Goal: Task Accomplishment & Management: Complete application form

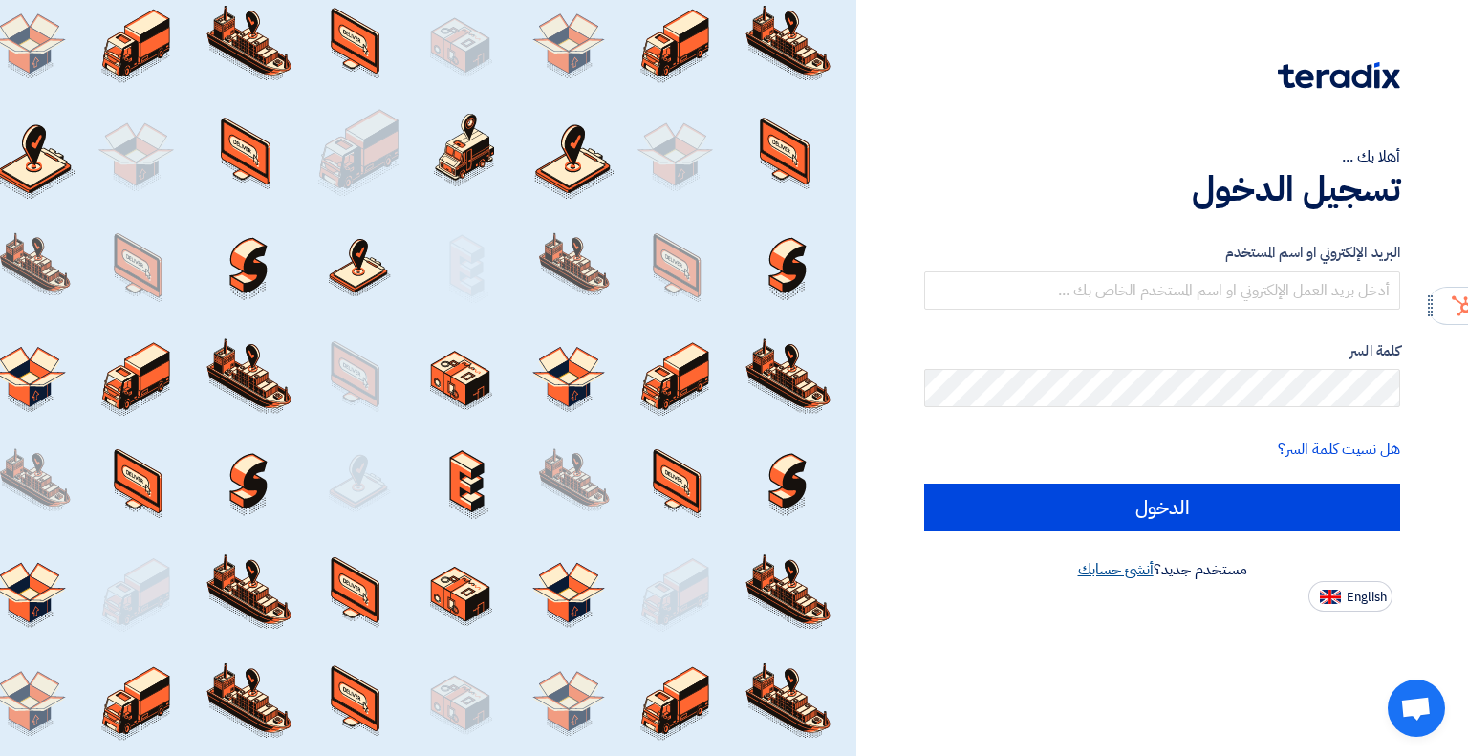
click at [1123, 572] on link "أنشئ حسابك" at bounding box center [1116, 569] width 76 height 23
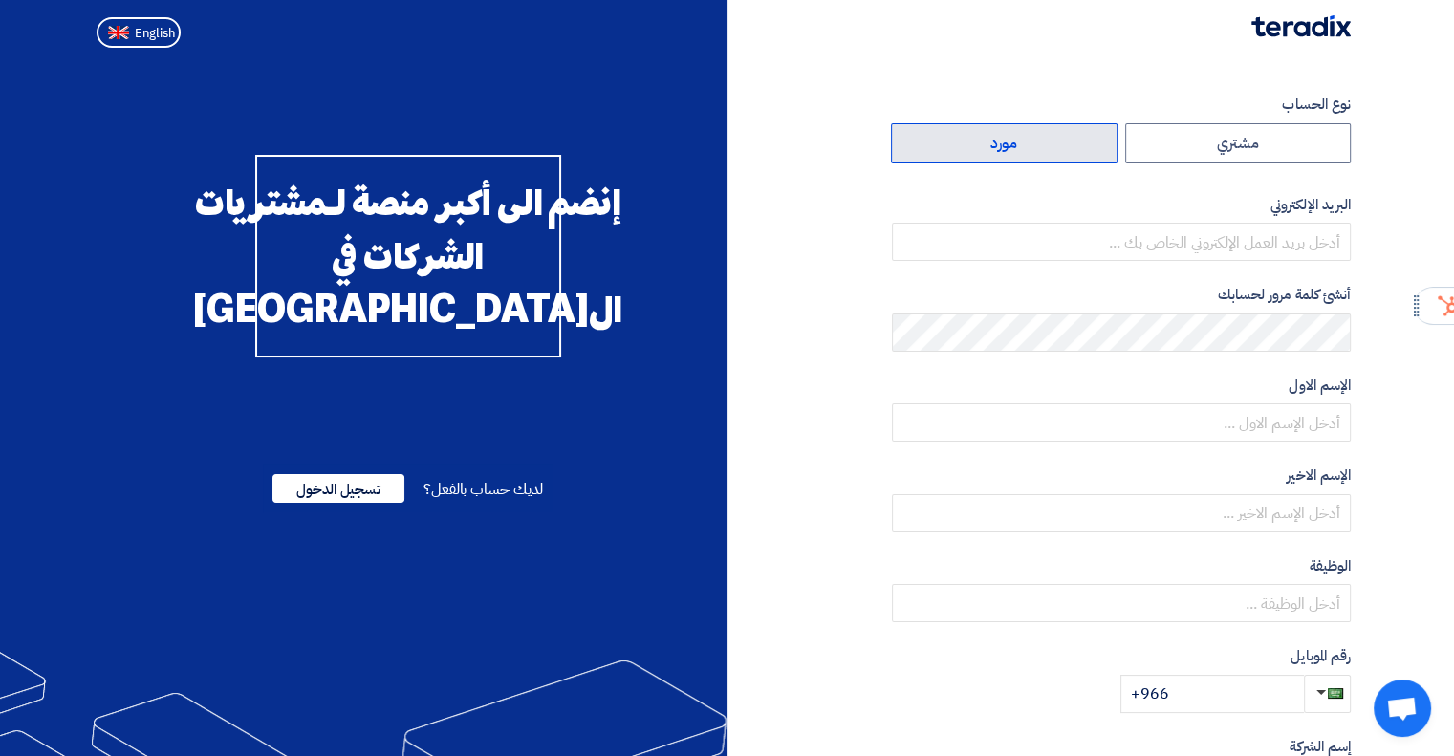
click at [1019, 147] on label "مورد" at bounding box center [1004, 143] width 227 height 40
click at [1019, 147] on input "مورد" at bounding box center [1004, 143] width 225 height 38
radio input "true"
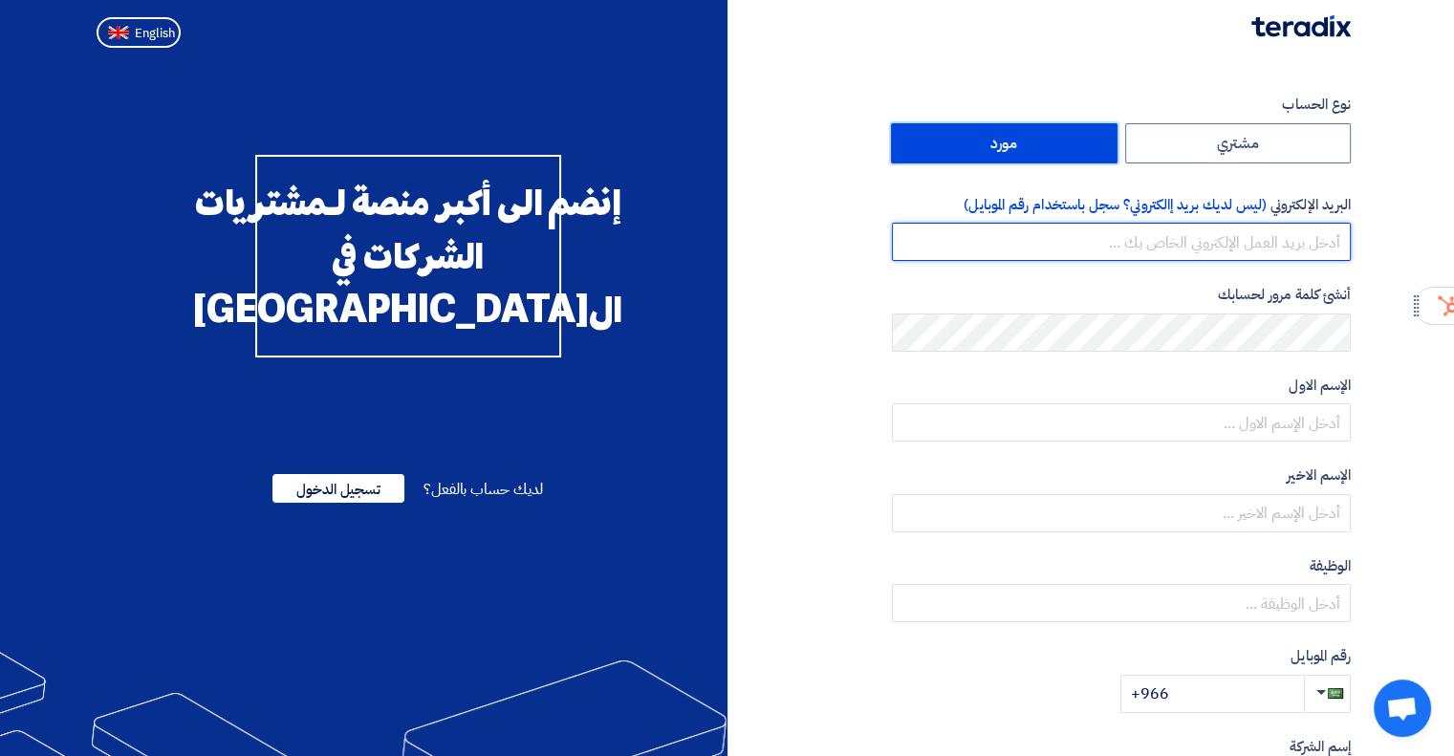
click at [1328, 248] on input "email" at bounding box center [1121, 242] width 459 height 38
paste input "business@bold-grp.com"
type input "business@bold-grp.com"
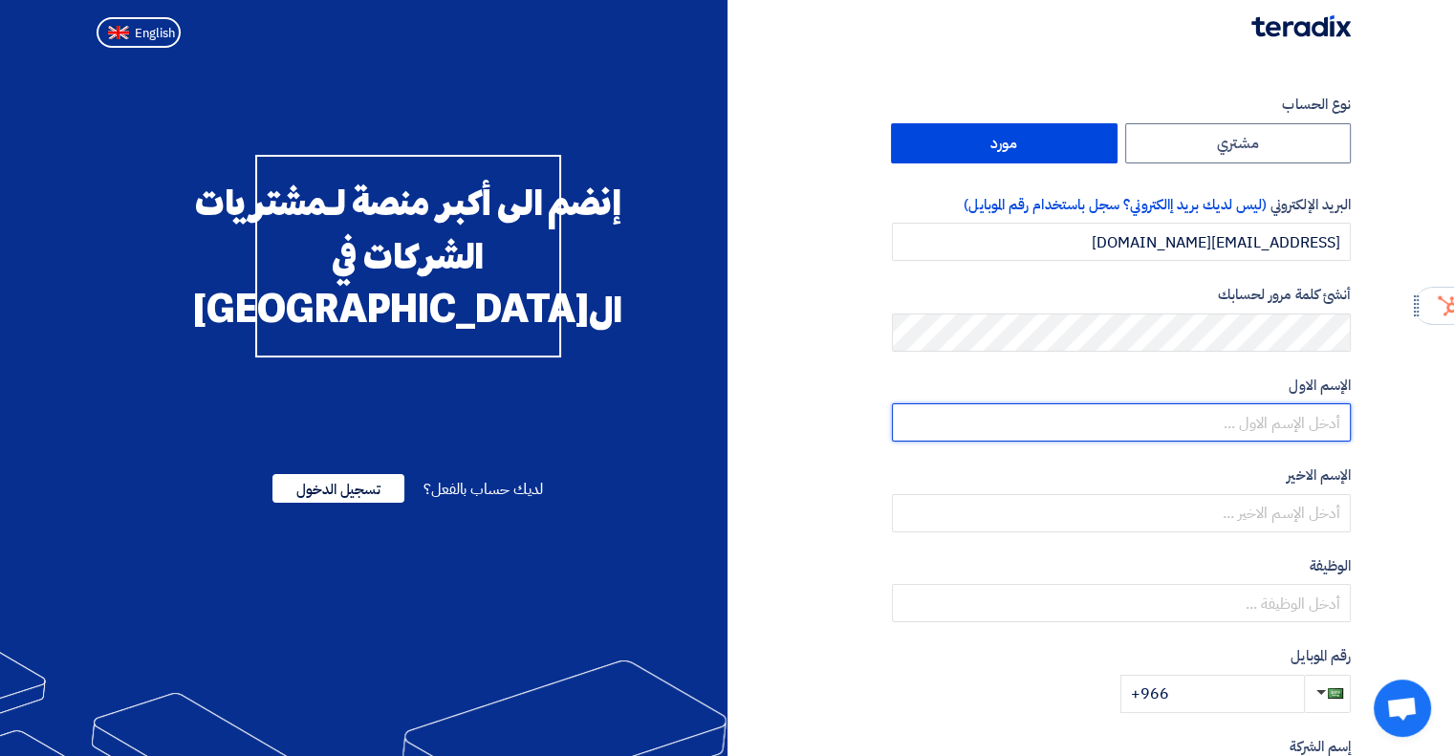
click at [1260, 408] on input "text" at bounding box center [1121, 422] width 459 height 38
type input "ِ"
type input "Abeer"
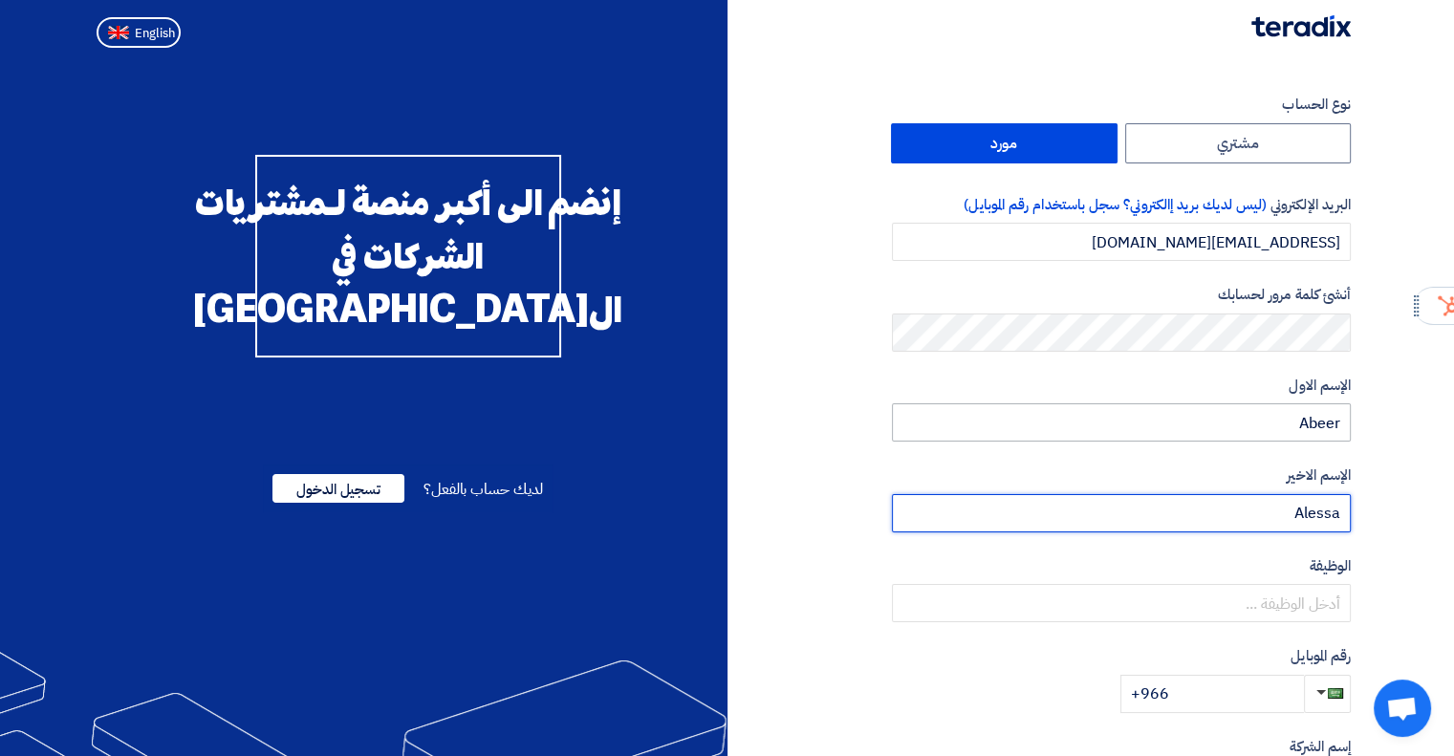
type input "Alessa"
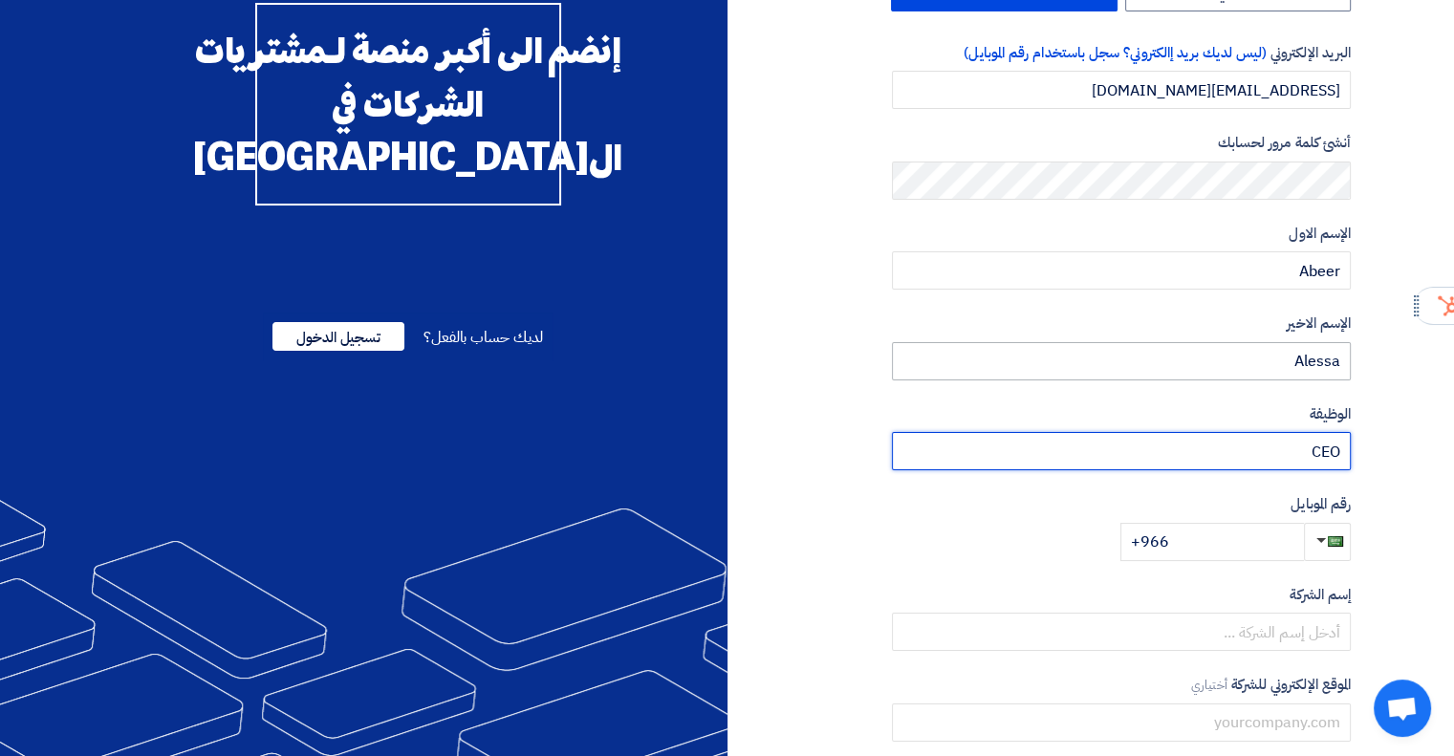
scroll to position [191, 0]
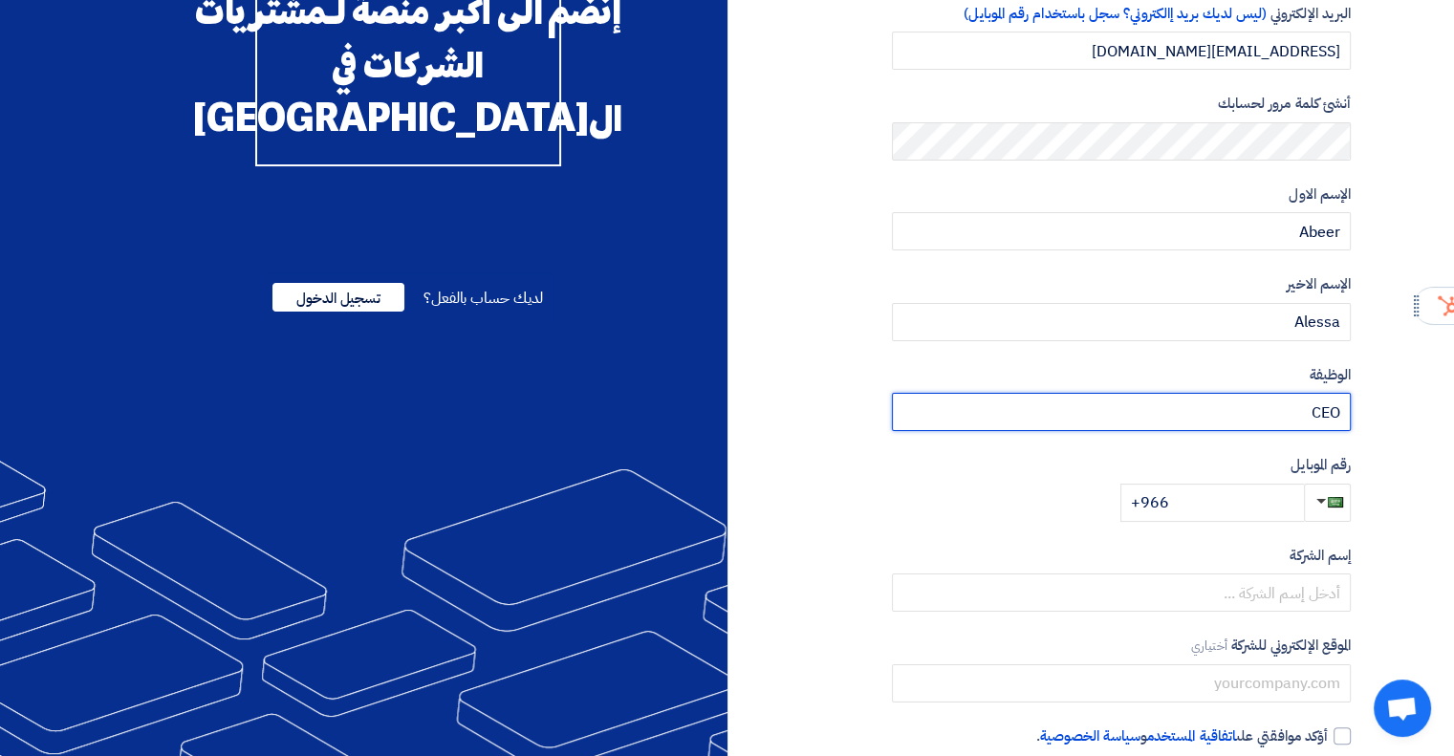
type input "CEO"
click at [1209, 497] on input "+966" at bounding box center [1212, 503] width 184 height 38
click at [1277, 500] on input "+966" at bounding box center [1212, 503] width 184 height 38
paste input "50 540 0962"
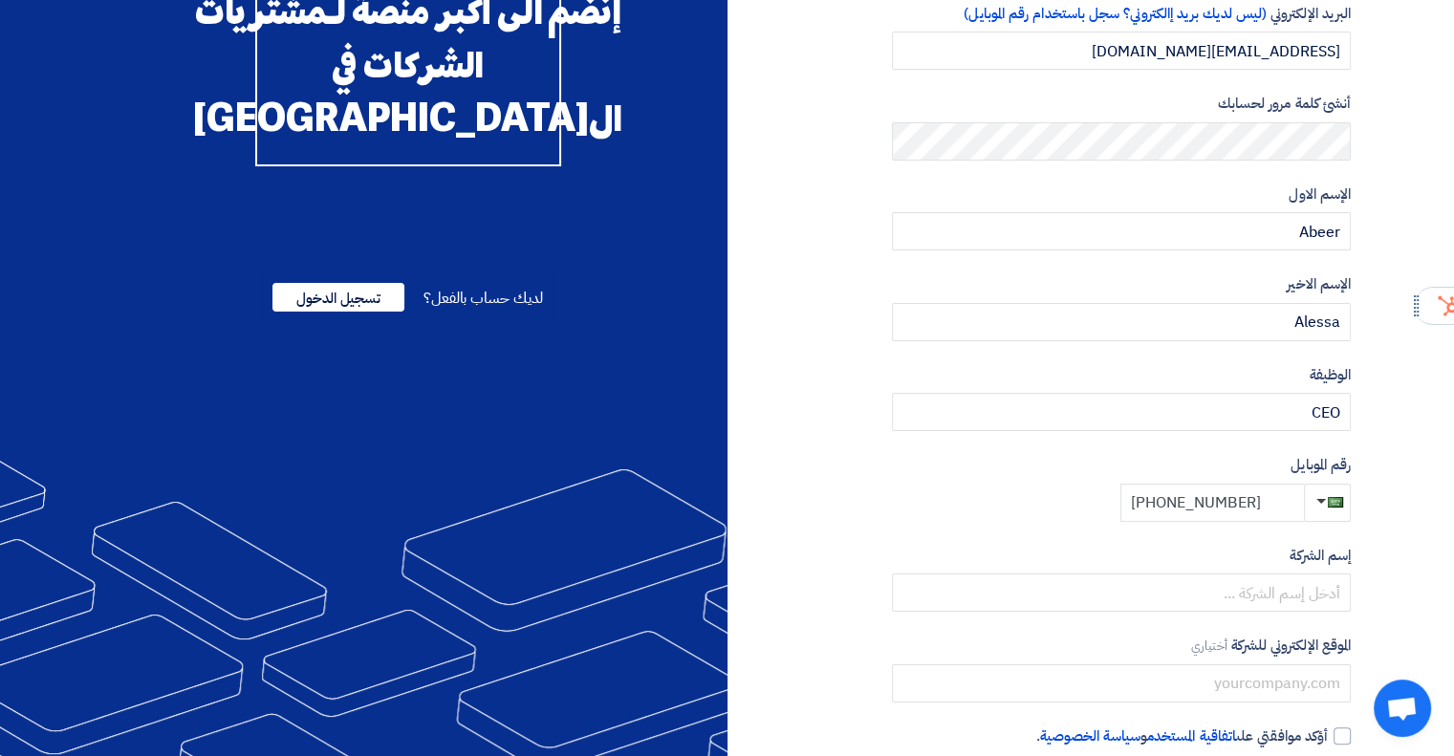
click at [1223, 502] on input "+966 50 540 0962" at bounding box center [1212, 503] width 184 height 38
click at [1195, 509] on input "+966 50 5400962" at bounding box center [1212, 503] width 184 height 38
click at [1168, 504] on input "+966 505400962" at bounding box center [1212, 503] width 184 height 38
type input "+966505400962"
click at [1201, 552] on label "إسم الشركة" at bounding box center [1121, 556] width 459 height 22
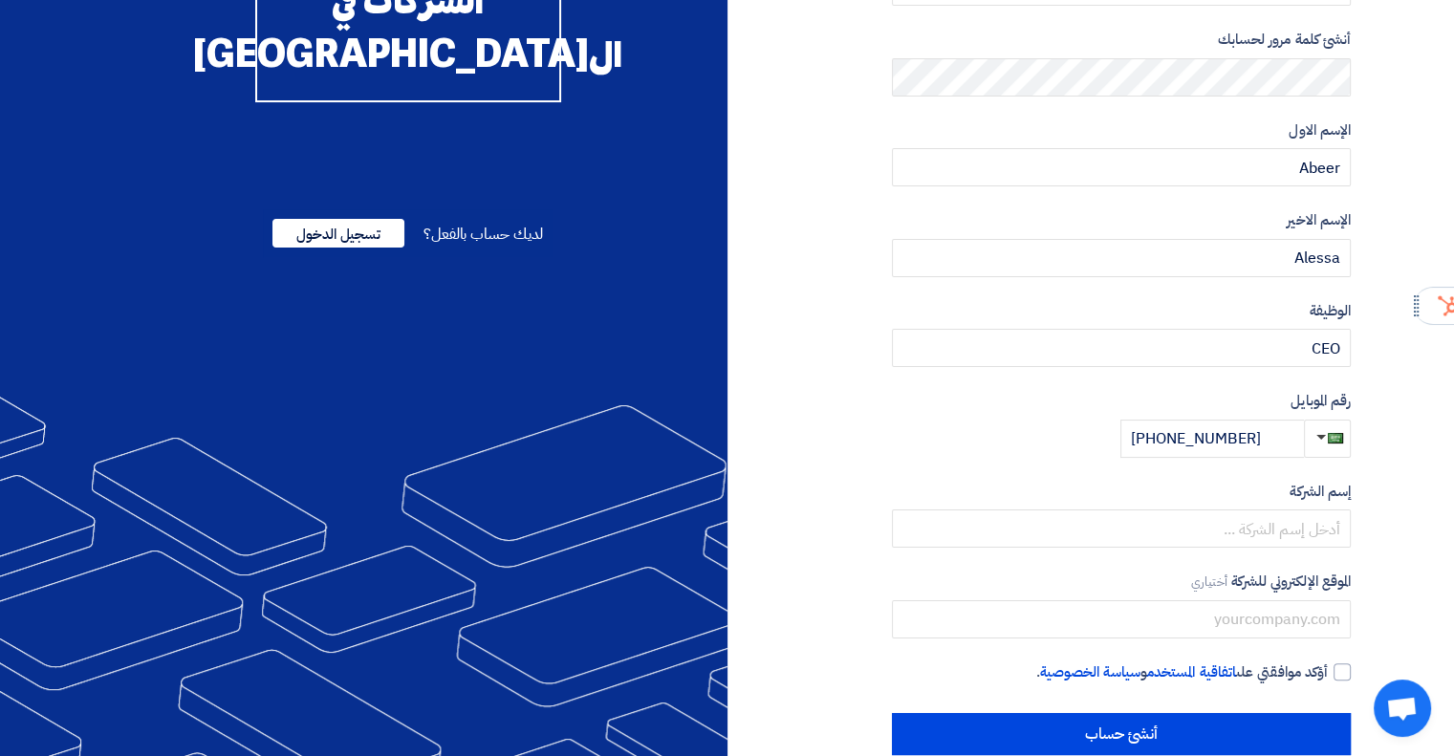
scroll to position [287, 0]
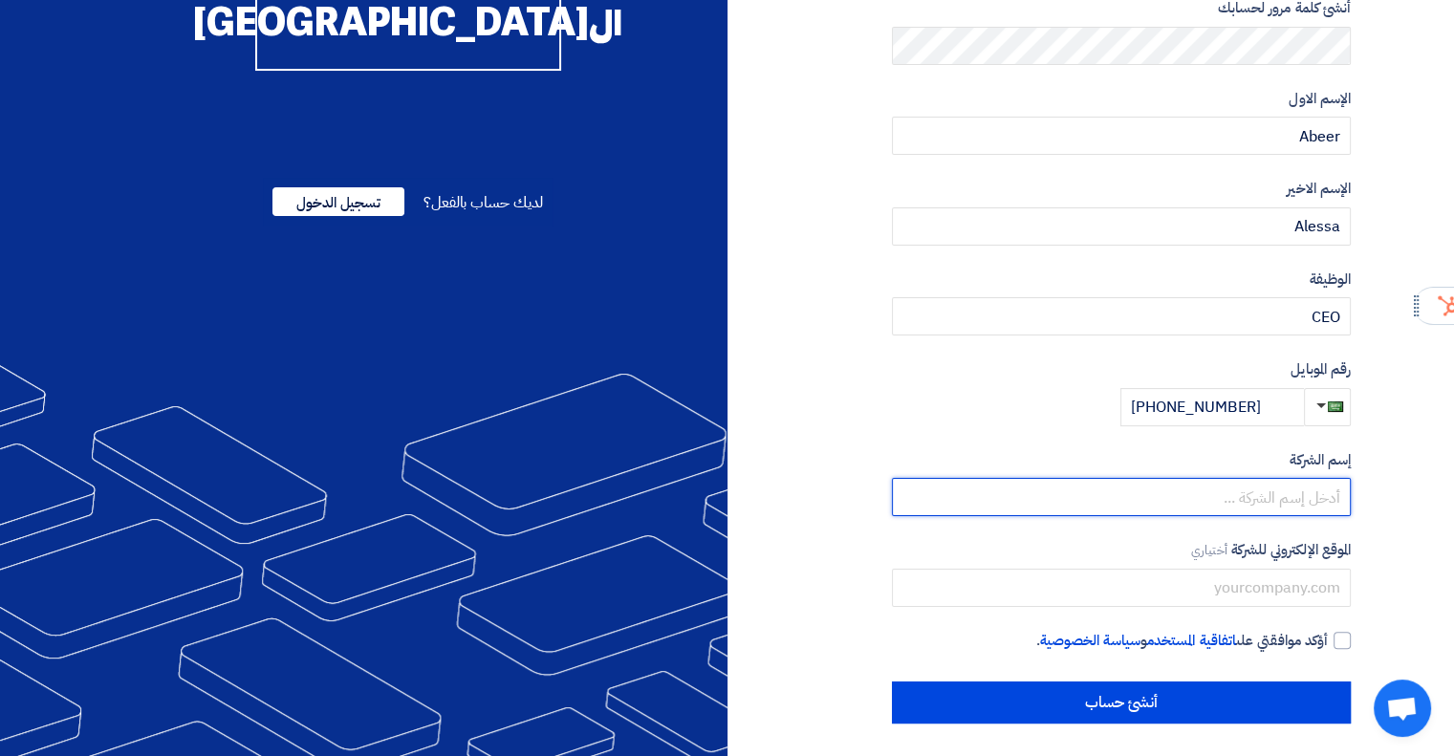
click at [1211, 502] on input "text" at bounding box center [1121, 497] width 459 height 38
click at [1306, 501] on input "Bold GRoup" at bounding box center [1121, 497] width 459 height 38
type input "Bold Group"
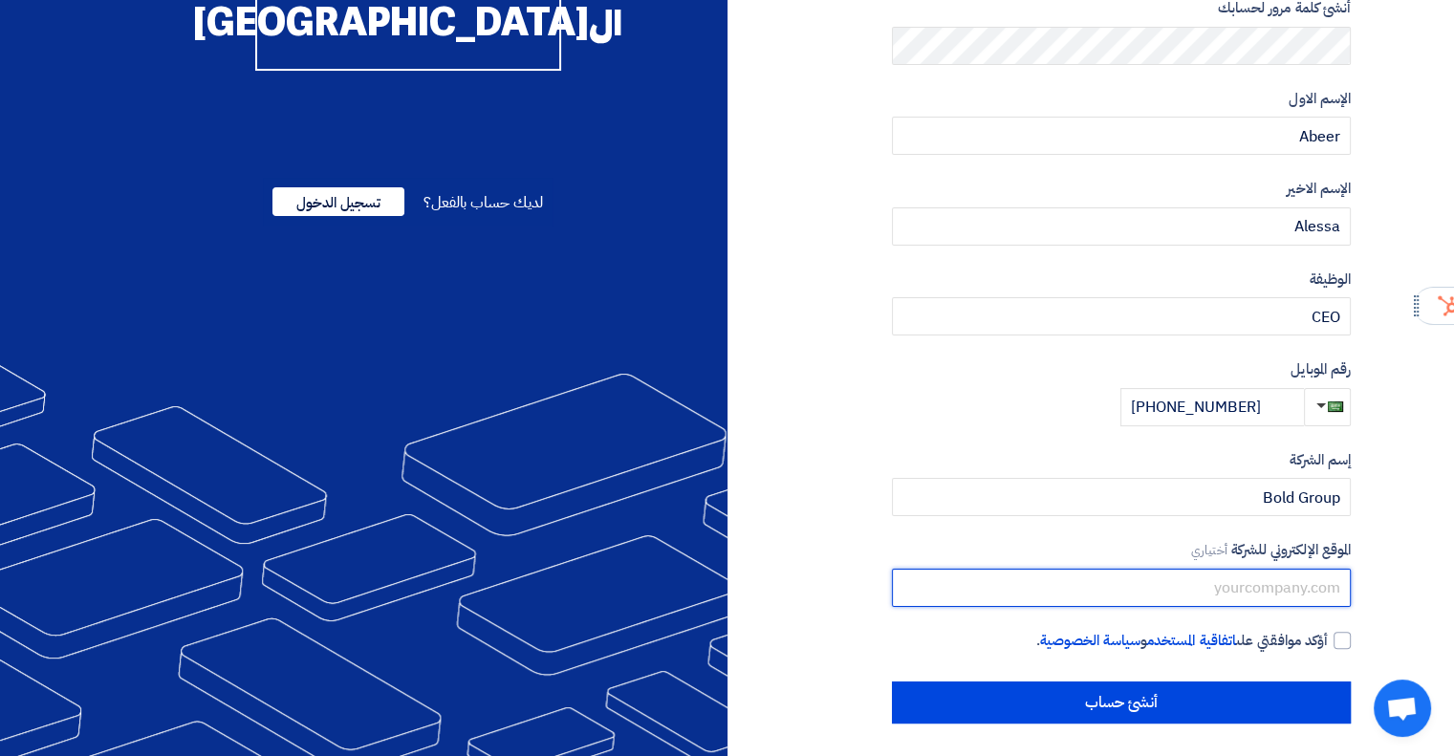
click at [1292, 585] on input "text" at bounding box center [1121, 588] width 459 height 38
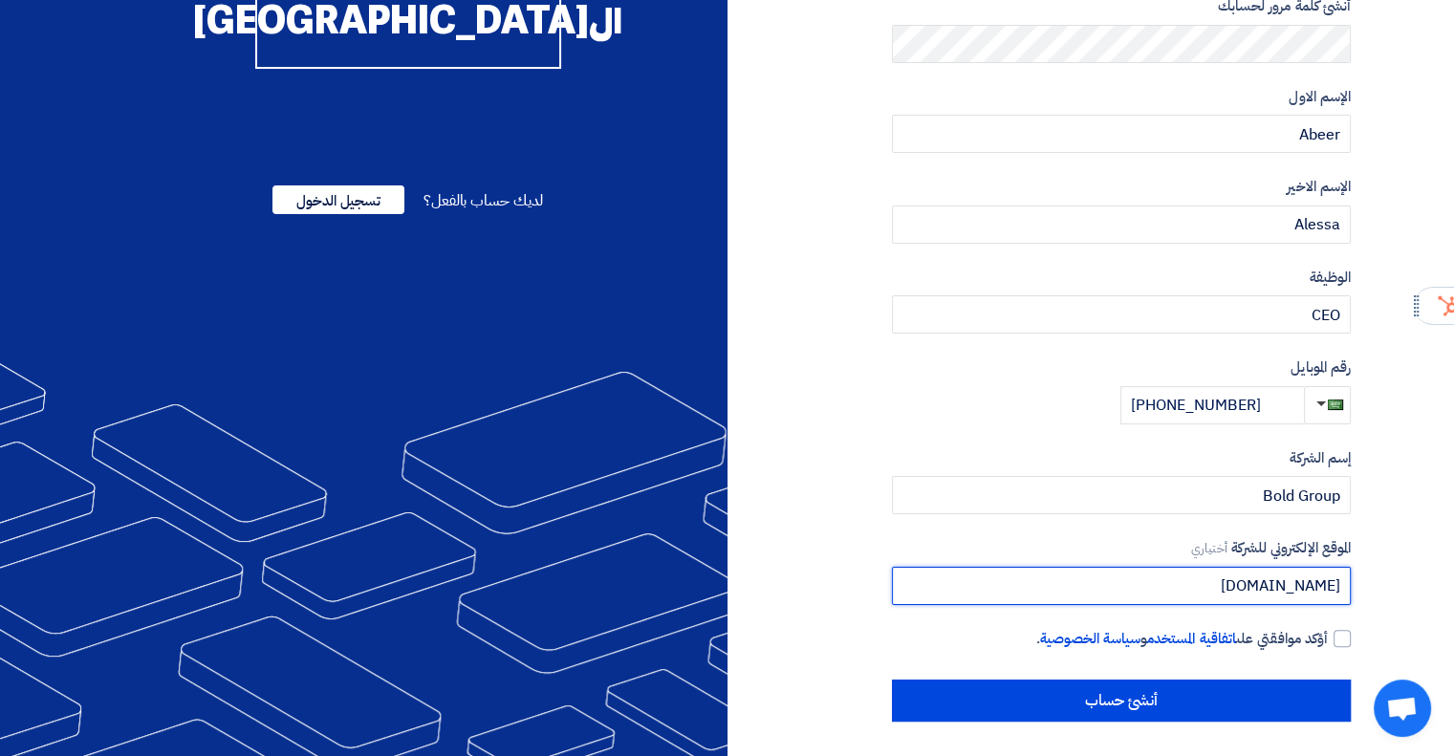
scroll to position [291, 0]
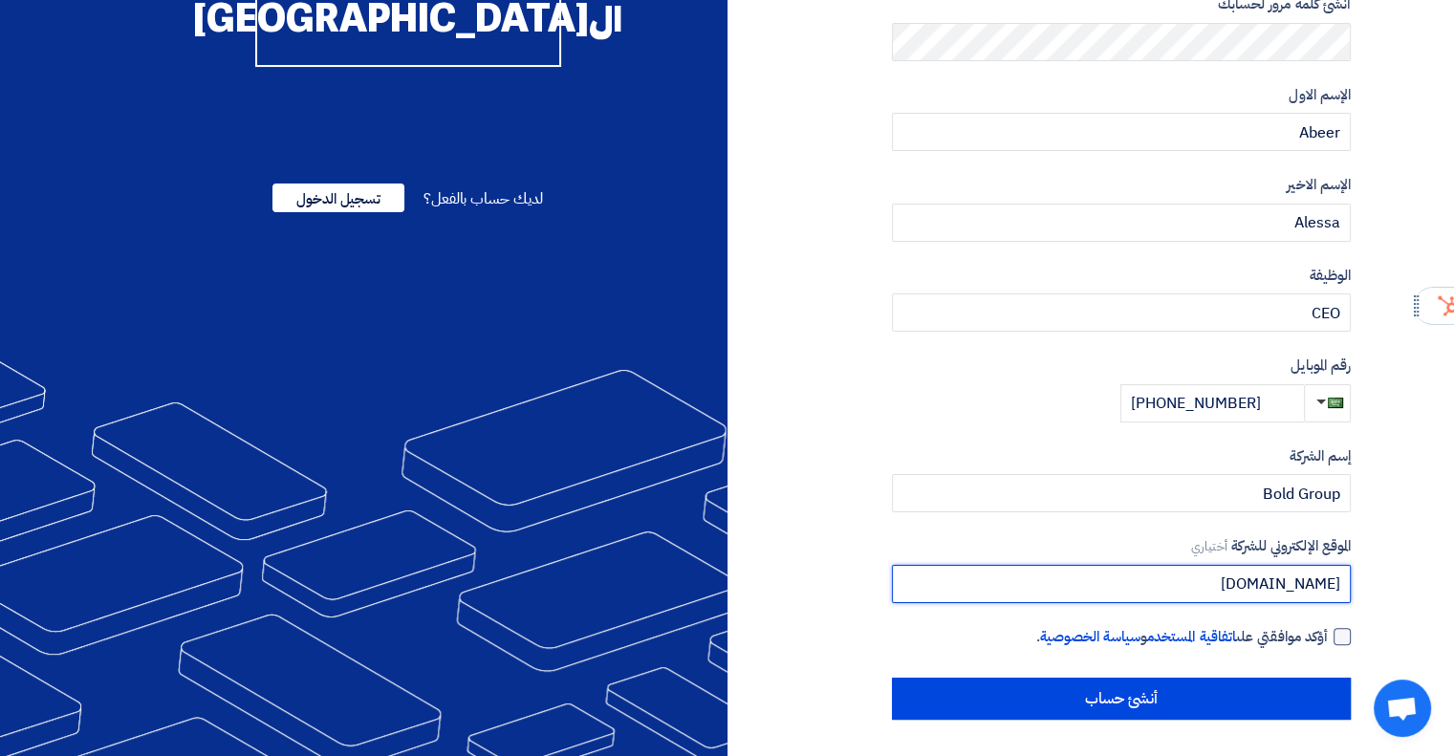
type input "bold-grp.com"
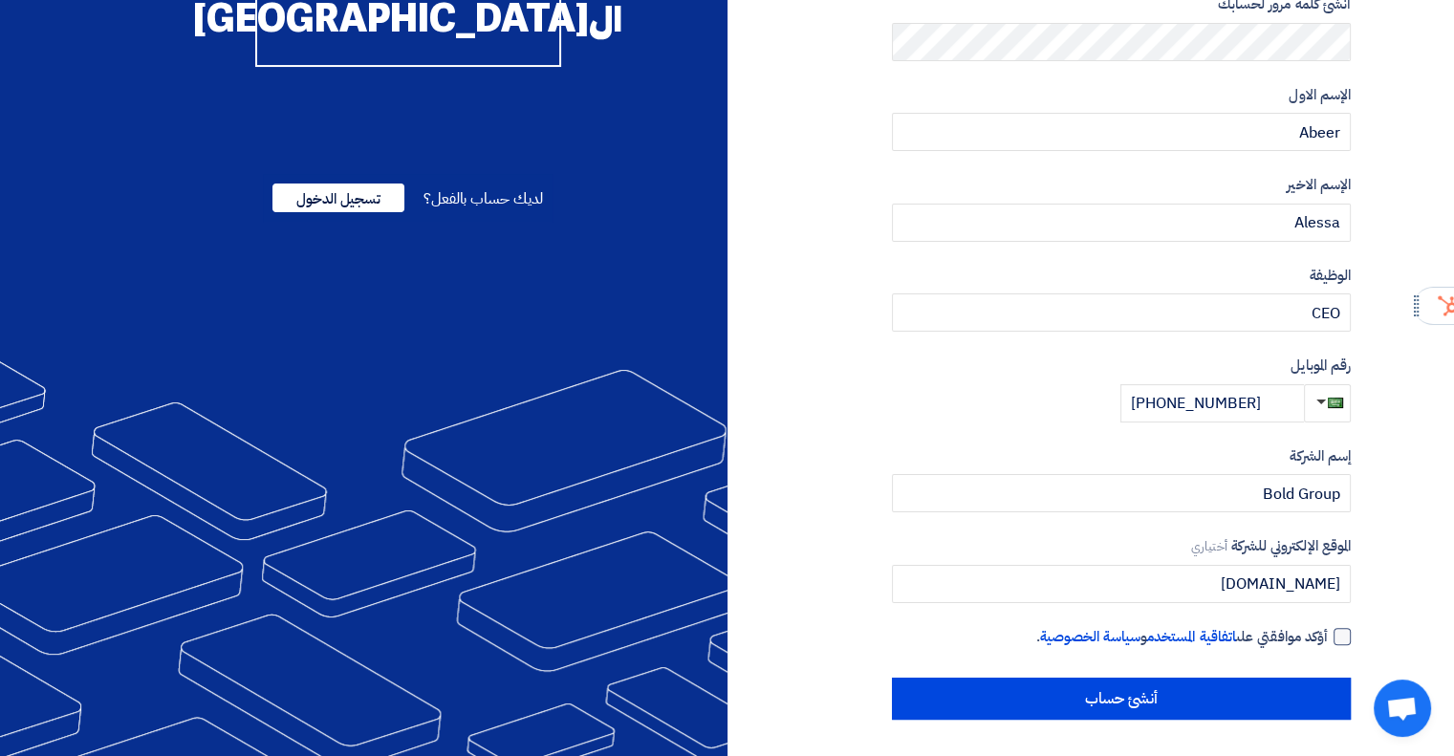
click at [1339, 638] on div at bounding box center [1342, 636] width 17 height 17
click at [1328, 638] on input "أؤكد موافقتي على اتفاقية المستخدم و سياسة الخصوصية ." at bounding box center [1098, 645] width 459 height 38
checkbox input "true"
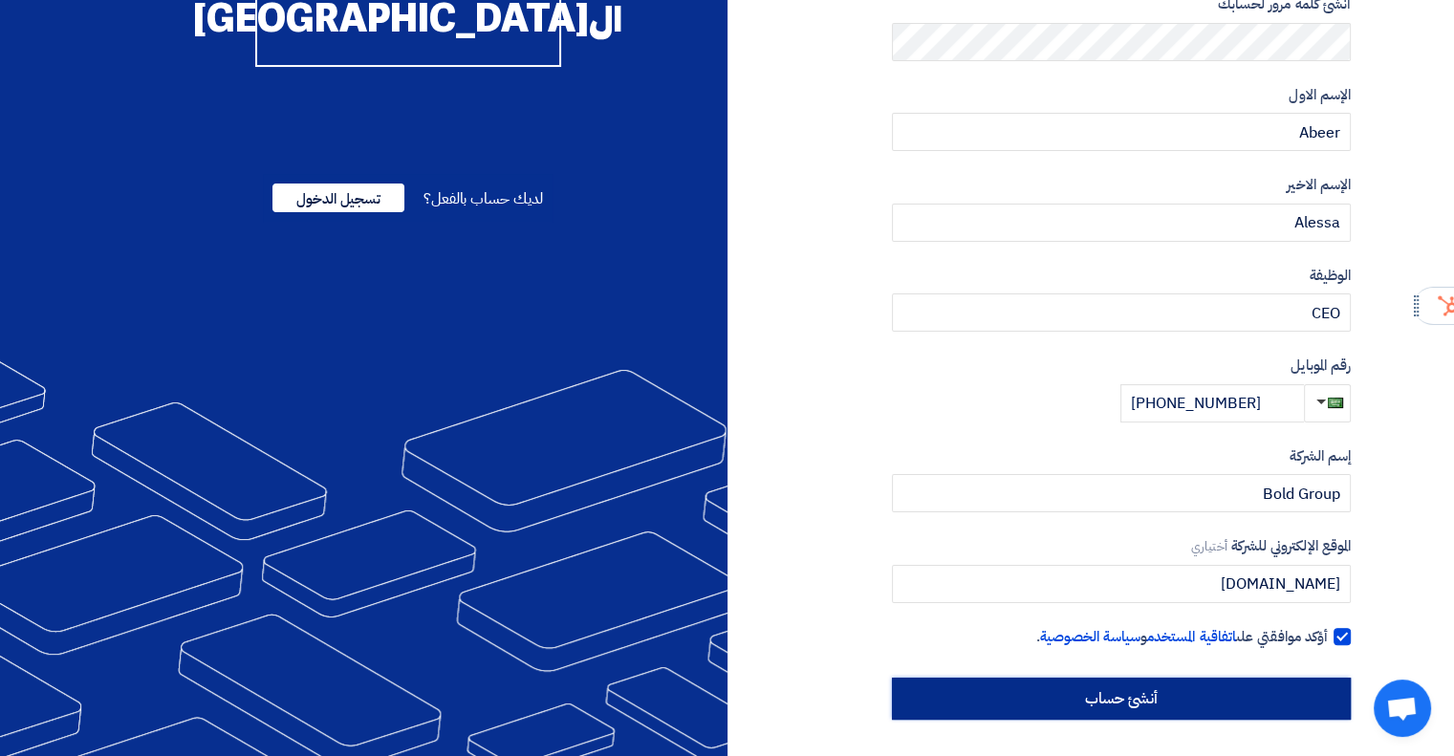
click at [1254, 682] on input "أنشئ حساب" at bounding box center [1121, 699] width 459 height 42
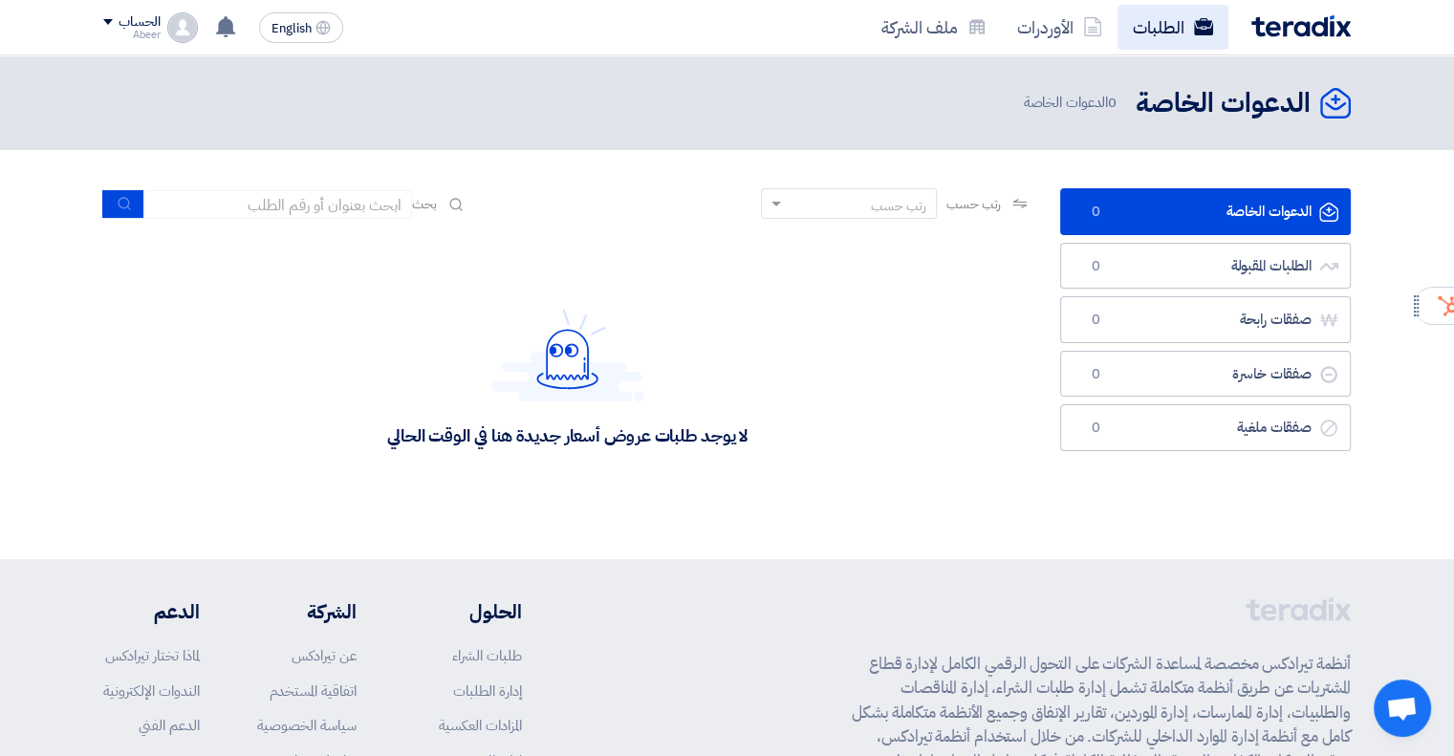
click at [1182, 26] on link "الطلبات" at bounding box center [1173, 27] width 111 height 45
click at [834, 206] on div "رتب حسب" at bounding box center [861, 204] width 150 height 24
click at [986, 278] on div "لا يوجد طلبات عروض أسعار جديدة هنا في الوقت الحالي" at bounding box center [567, 377] width 928 height 287
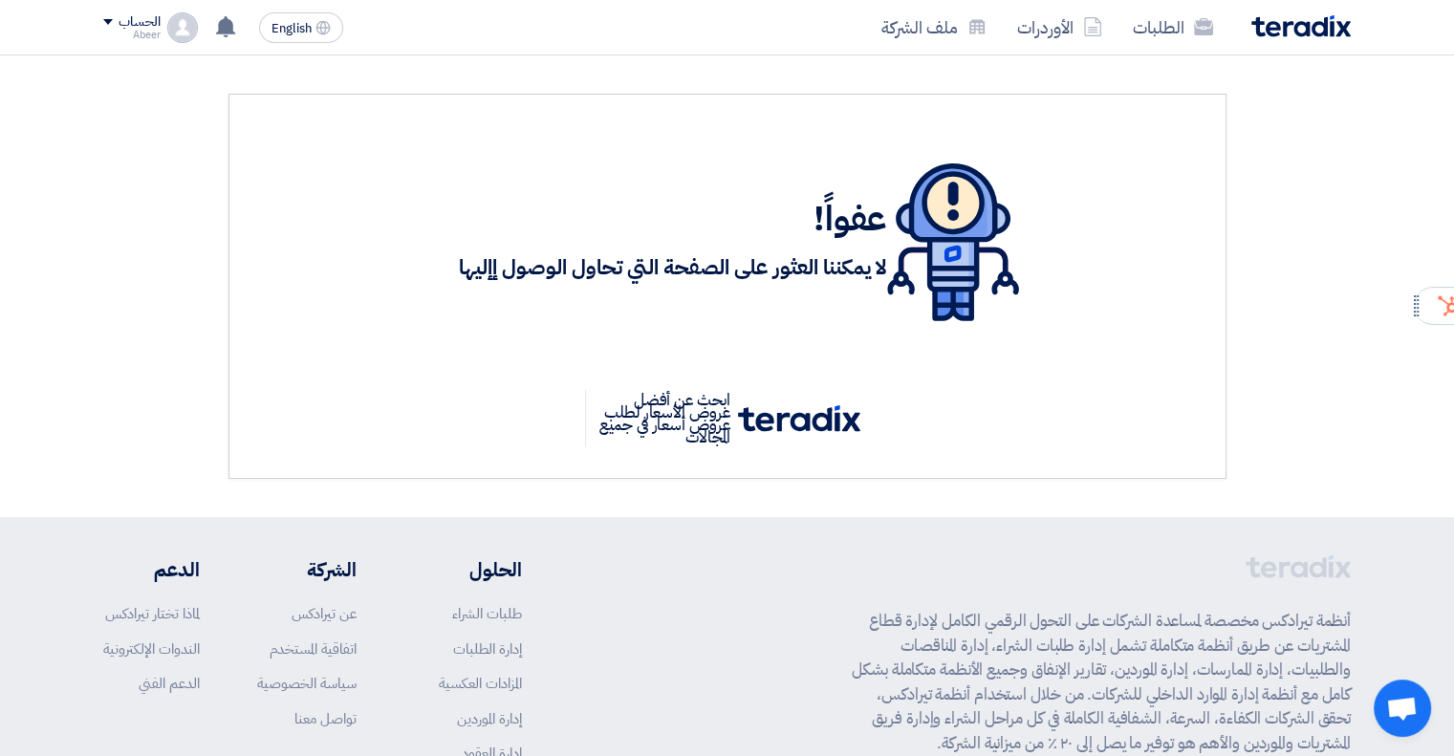
click at [1338, 37] on div "الطلبات الأوردرات ملف الشركة" at bounding box center [976, 27] width 749 height 45
click at [1331, 30] on img at bounding box center [1300, 26] width 99 height 22
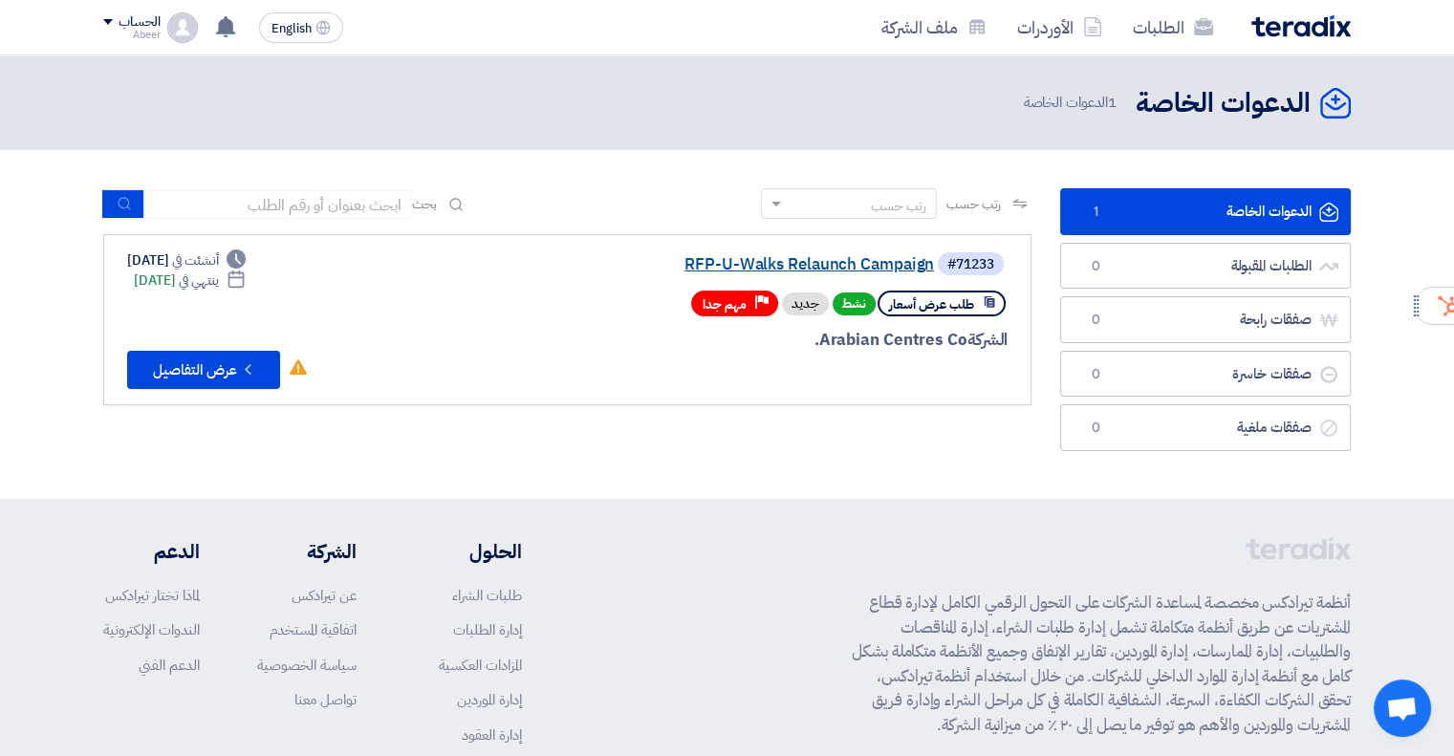
click at [727, 261] on link "RFP-U-Walks Relaunch Campaign" at bounding box center [743, 264] width 382 height 17
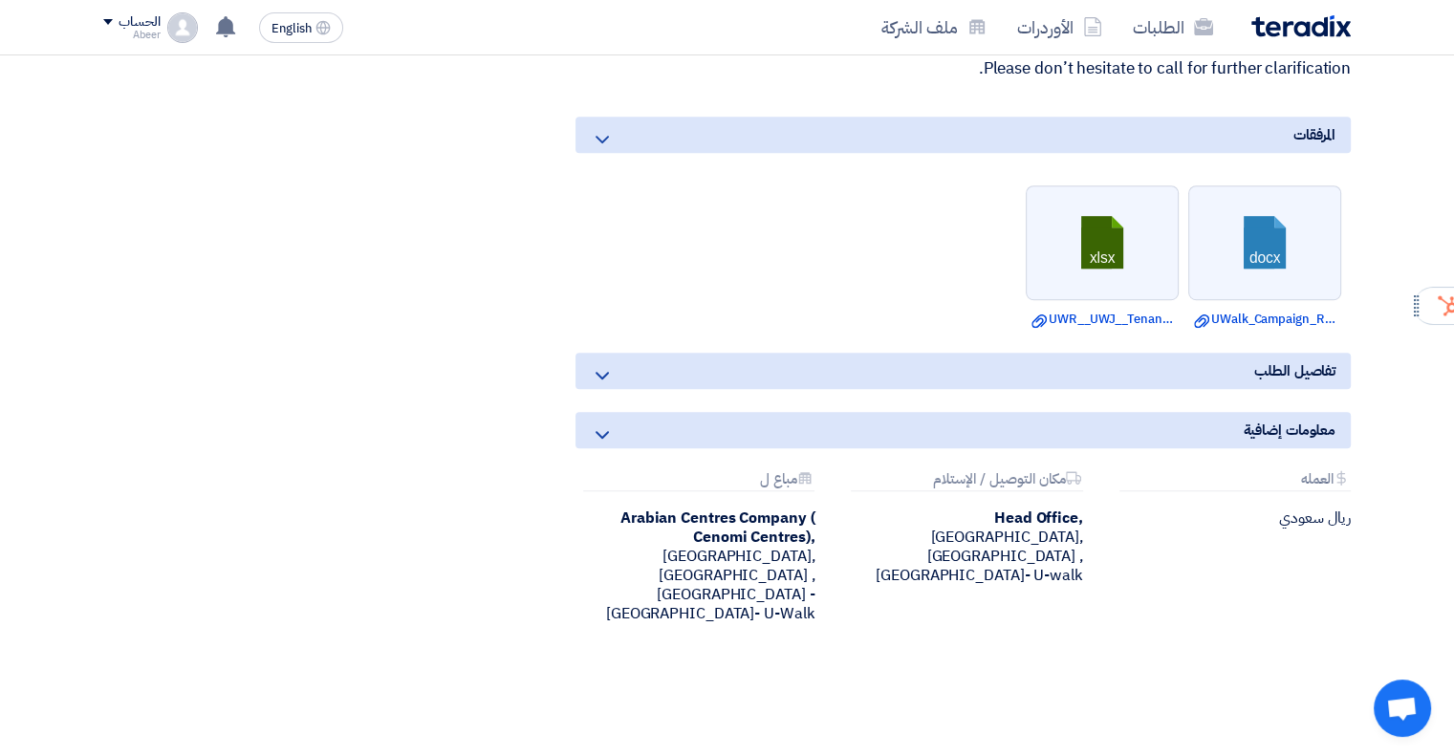
scroll to position [860, 0]
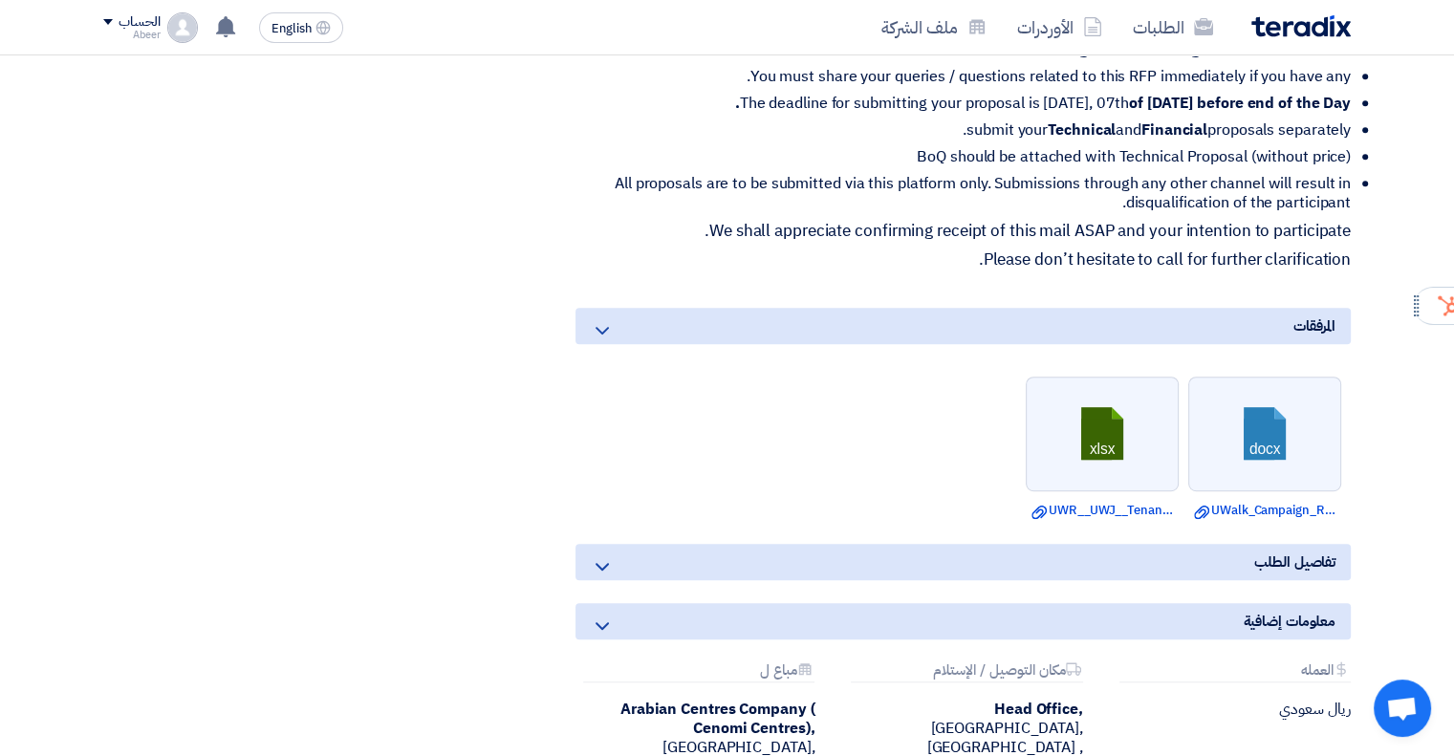
click at [597, 333] on icon at bounding box center [602, 330] width 23 height 23
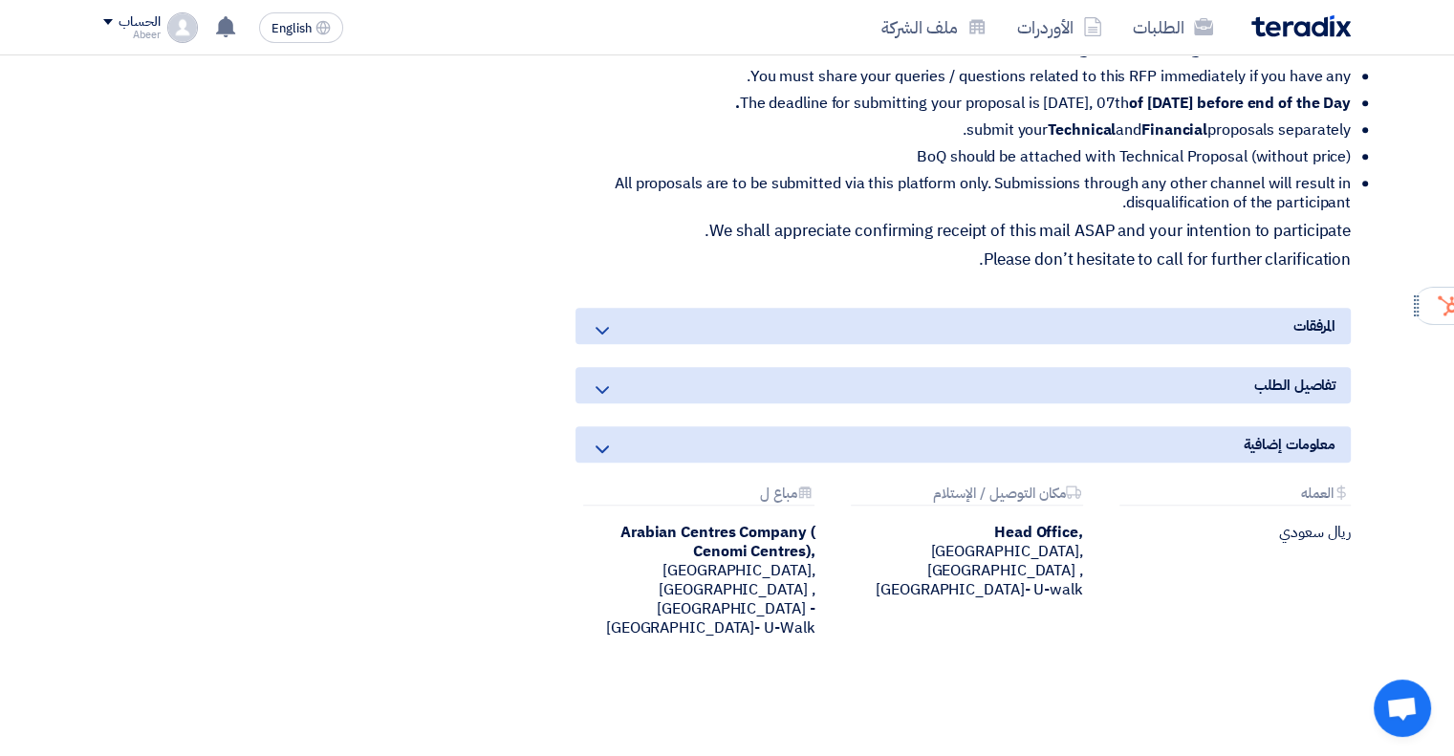
click at [597, 333] on icon at bounding box center [602, 330] width 23 height 23
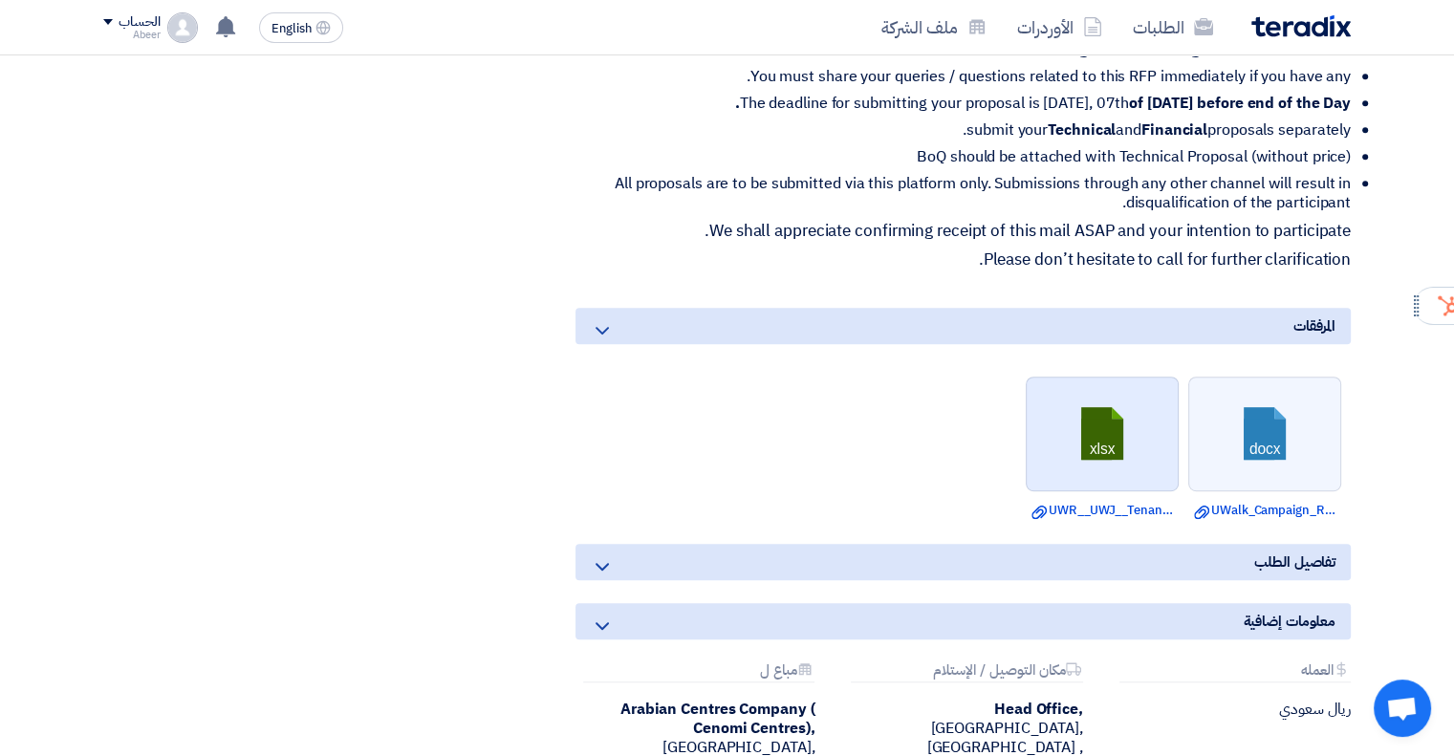
click at [1103, 467] on link at bounding box center [1103, 435] width 153 height 115
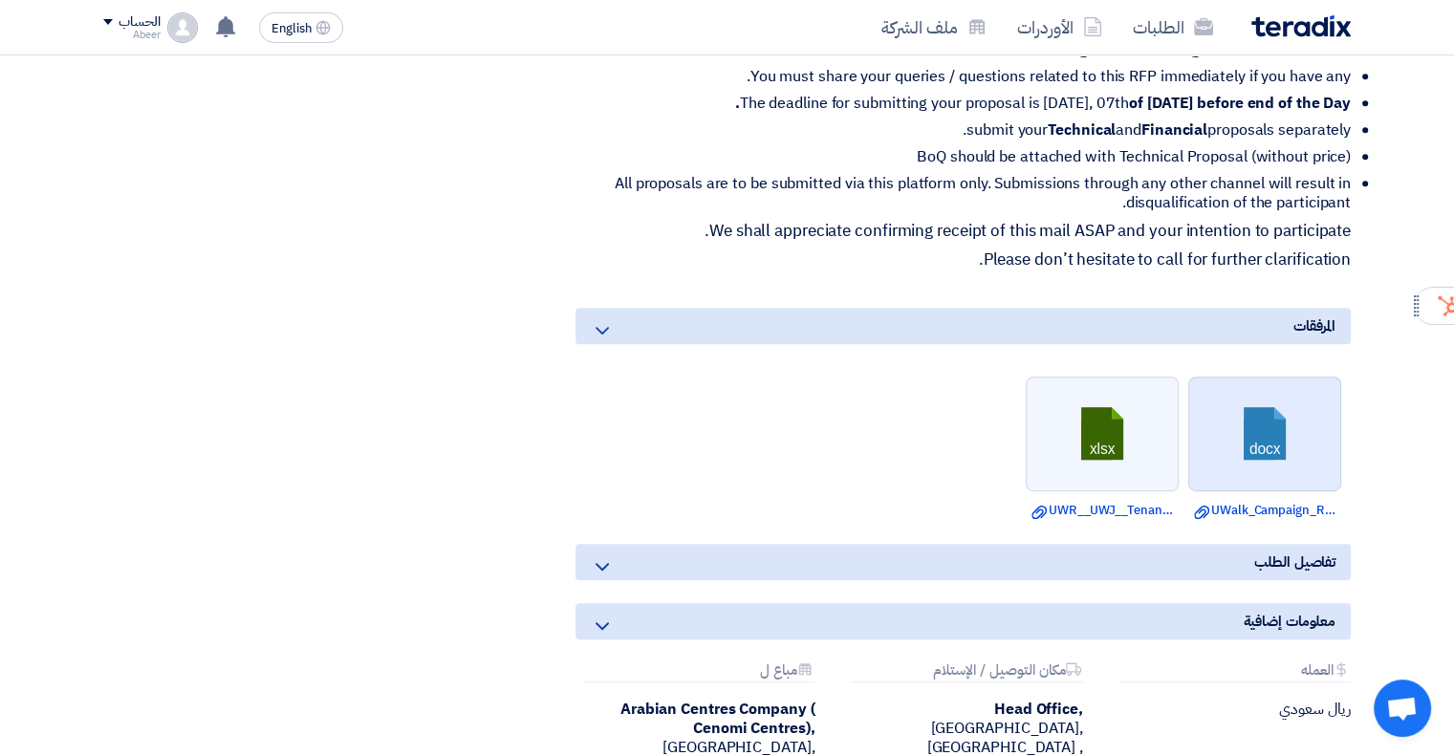
click at [1292, 443] on link at bounding box center [1265, 435] width 153 height 115
click at [1266, 572] on div "تفاصيل الطلب" at bounding box center [962, 562] width 775 height 36
click at [639, 566] on div "تفاصيل الطلب" at bounding box center [962, 562] width 775 height 36
click at [597, 558] on icon at bounding box center [602, 566] width 23 height 23
click at [1313, 552] on span "تفاصيل الطلب" at bounding box center [1294, 562] width 81 height 21
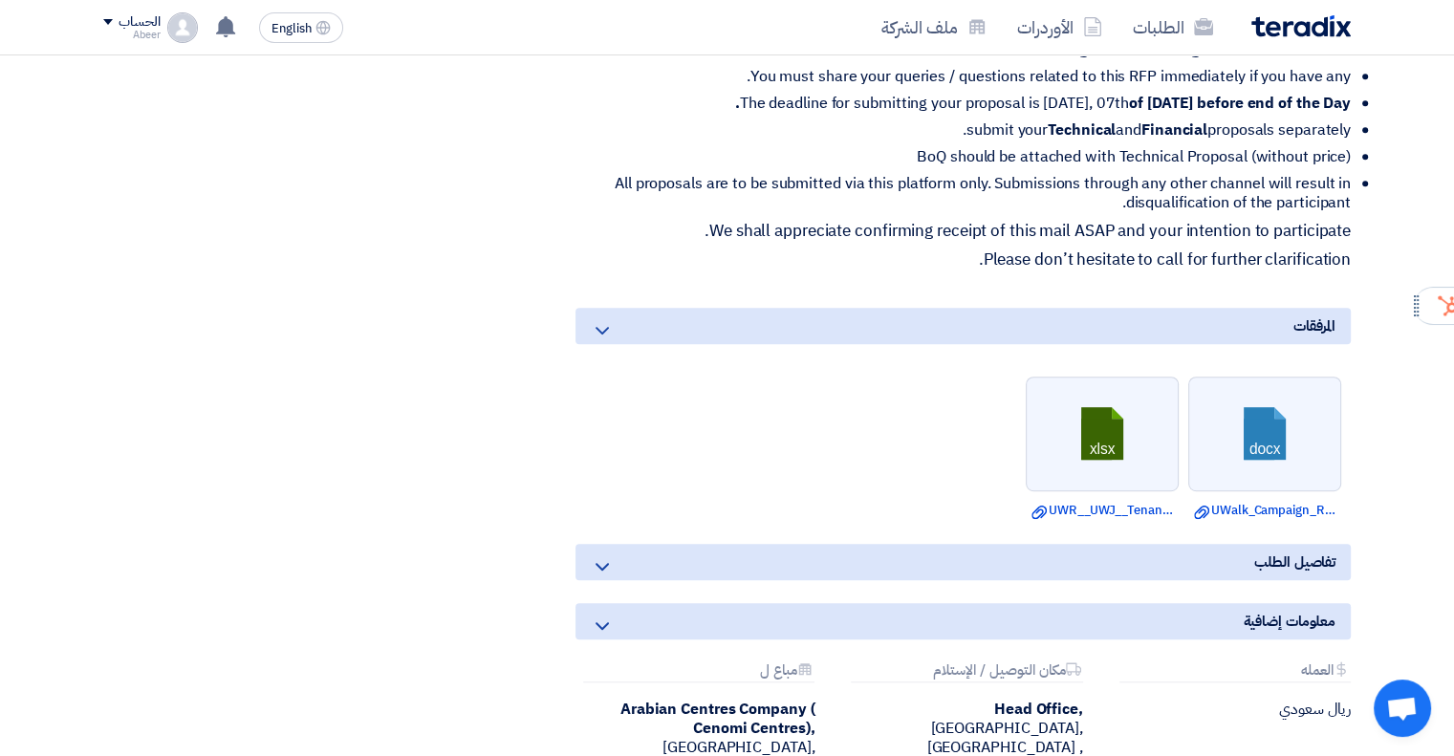
click at [1318, 615] on span "معلومات إضافية" at bounding box center [1289, 621] width 93 height 21
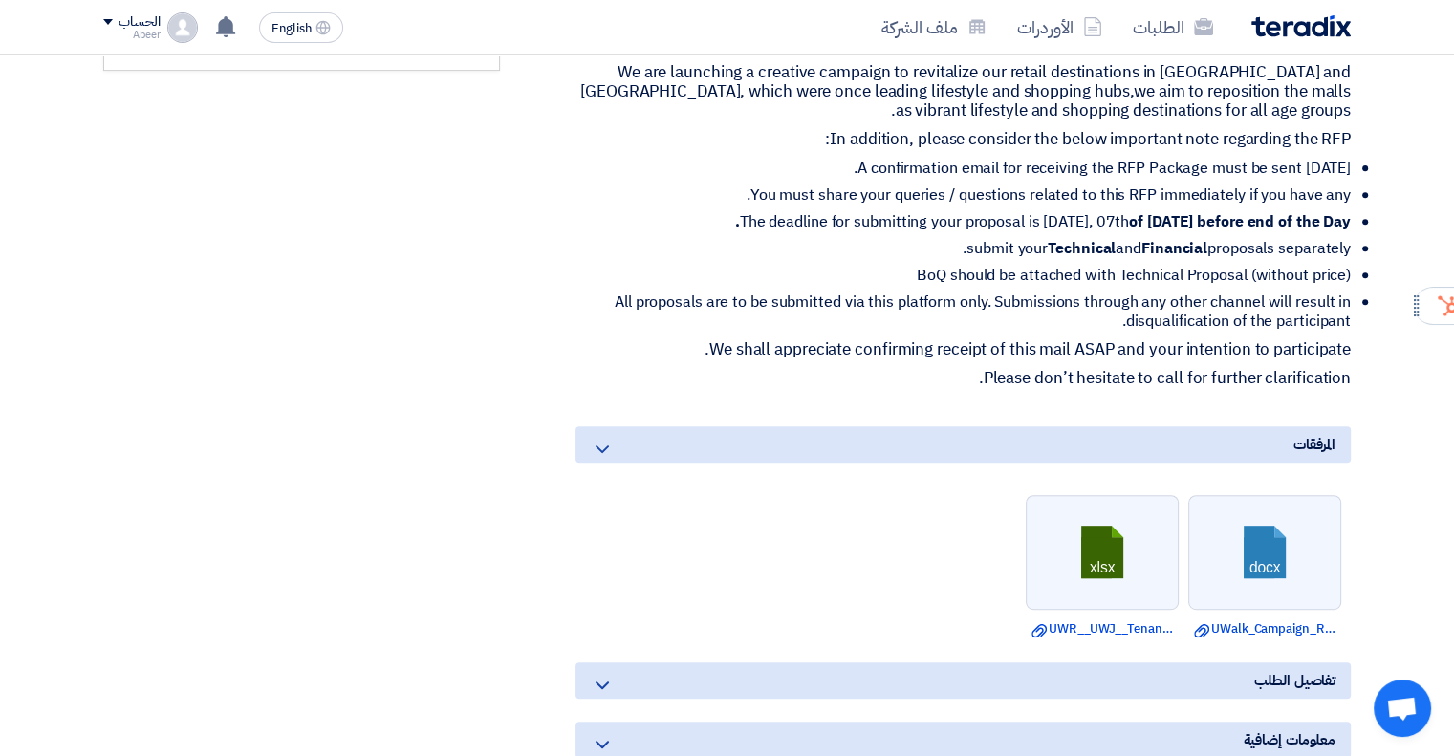
scroll to position [574, 0]
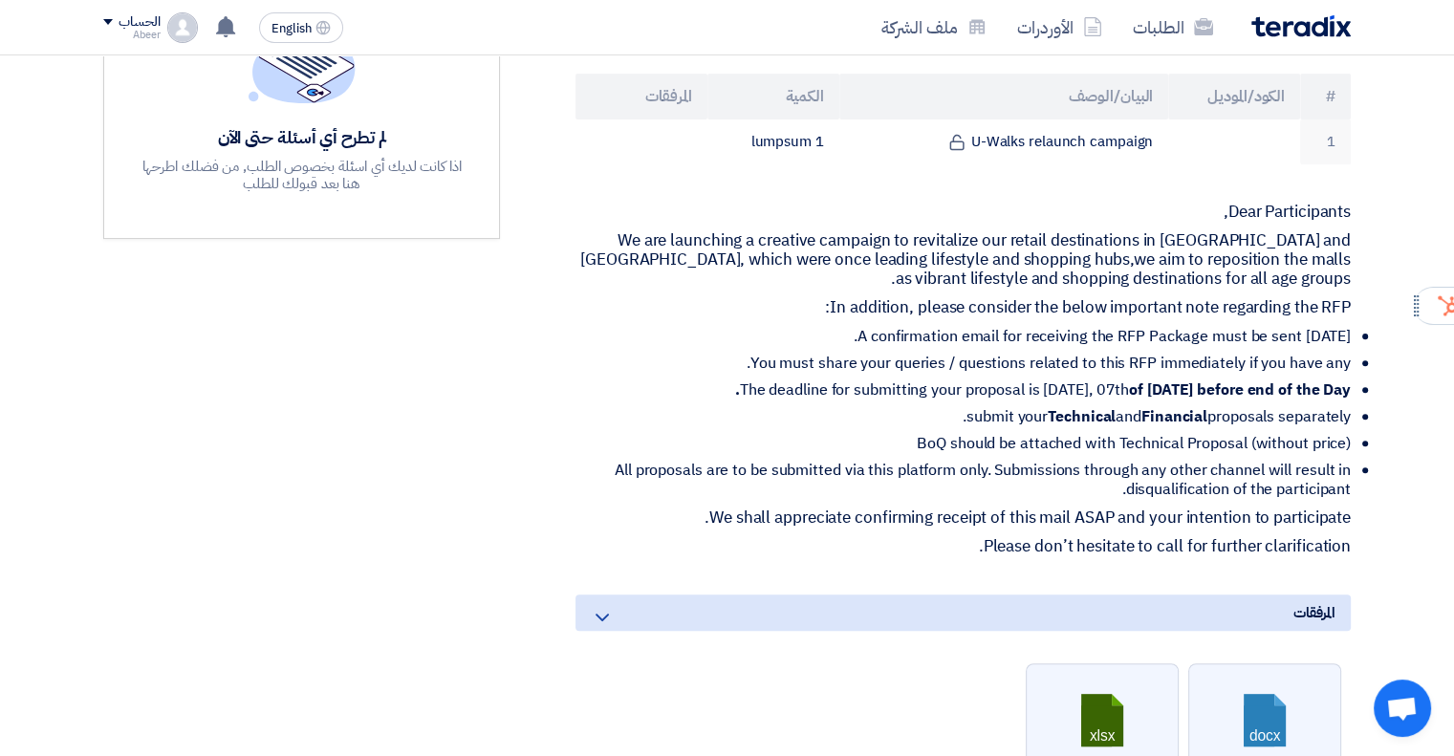
drag, startPoint x: 987, startPoint y: 550, endPoint x: 1250, endPoint y: 426, distance: 291.2
click at [1250, 426] on div "RFP-U-Walks Relaunch Campaign بيانات العميل [PERSON_NAME] Procurement Category …" at bounding box center [939, 335] width 851 height 1228
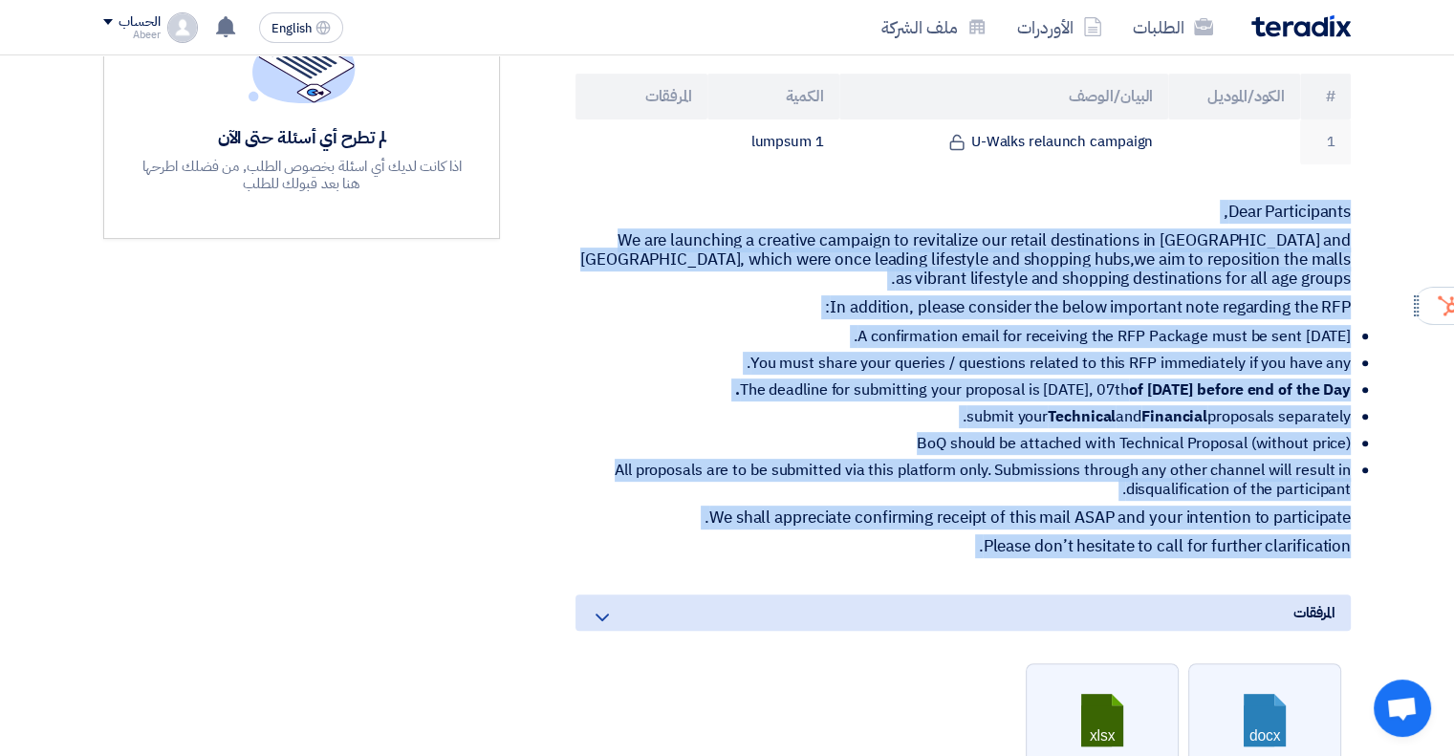
drag, startPoint x: 1344, startPoint y: 226, endPoint x: 1369, endPoint y: 556, distance: 331.7
click at [1369, 556] on section "RFP-U-Walks Relaunch Campaign بيانات العميل [PERSON_NAME] Procurement Category …" at bounding box center [727, 362] width 1454 height 1358
copy div "Lore Ipsumdolorsi, Am con adipiscin e seddoeiu temporin ut laboreetdo mag aliqu…"
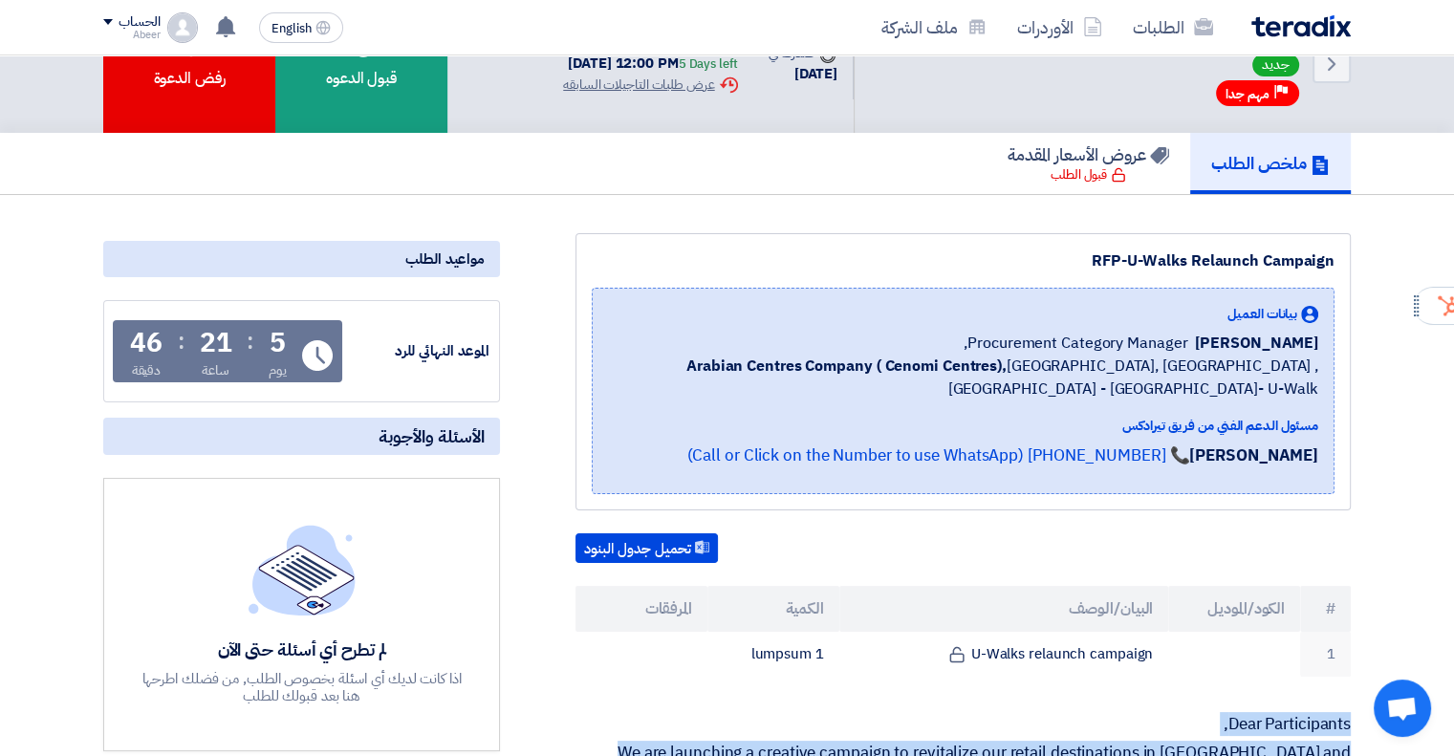
scroll to position [0, 0]
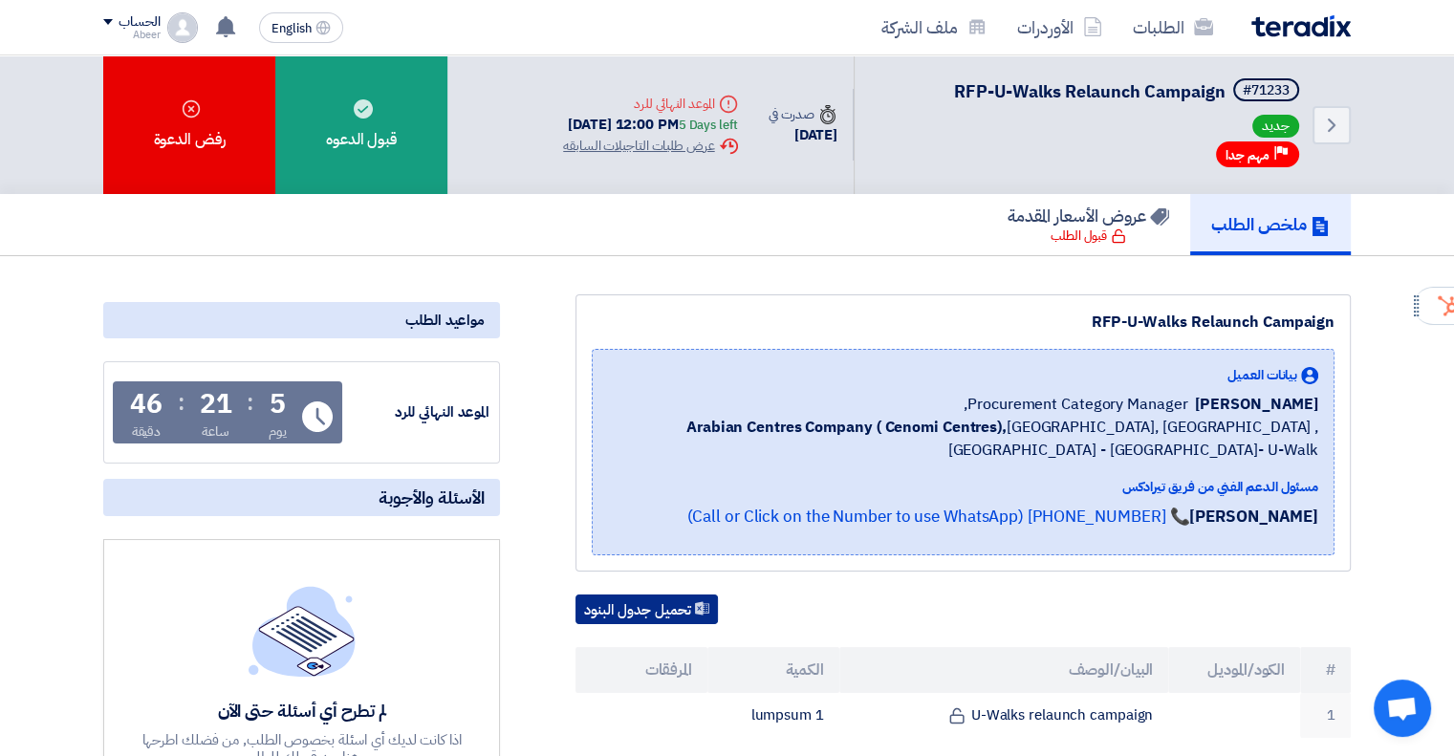
click at [685, 608] on button "تحميل جدول البنود" at bounding box center [646, 610] width 142 height 31
click at [1178, 597] on div "تحميل جدول البنود" at bounding box center [962, 610] width 775 height 31
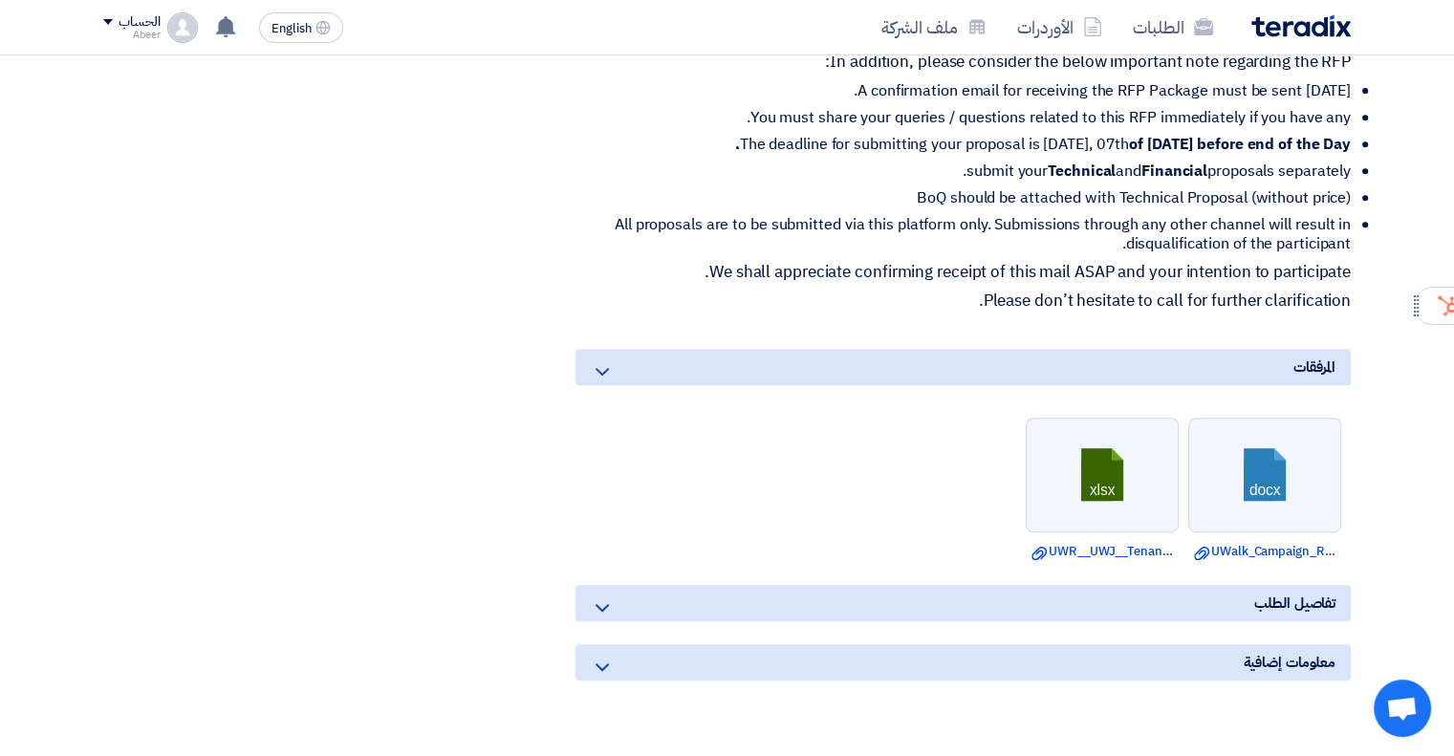
scroll to position [1052, 0]
